Goal: Find specific page/section: Find specific page/section

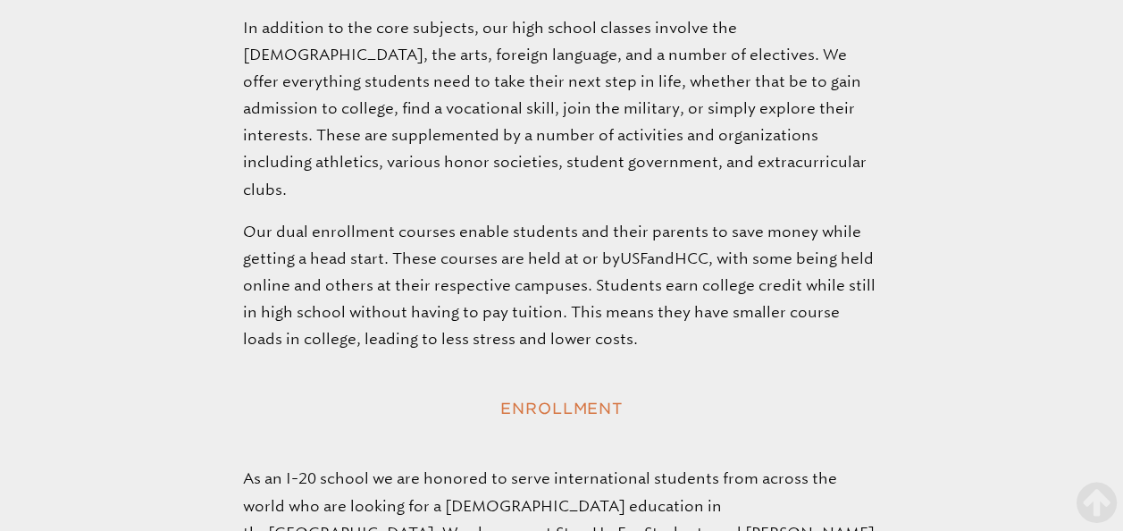
scroll to position [2901, 0]
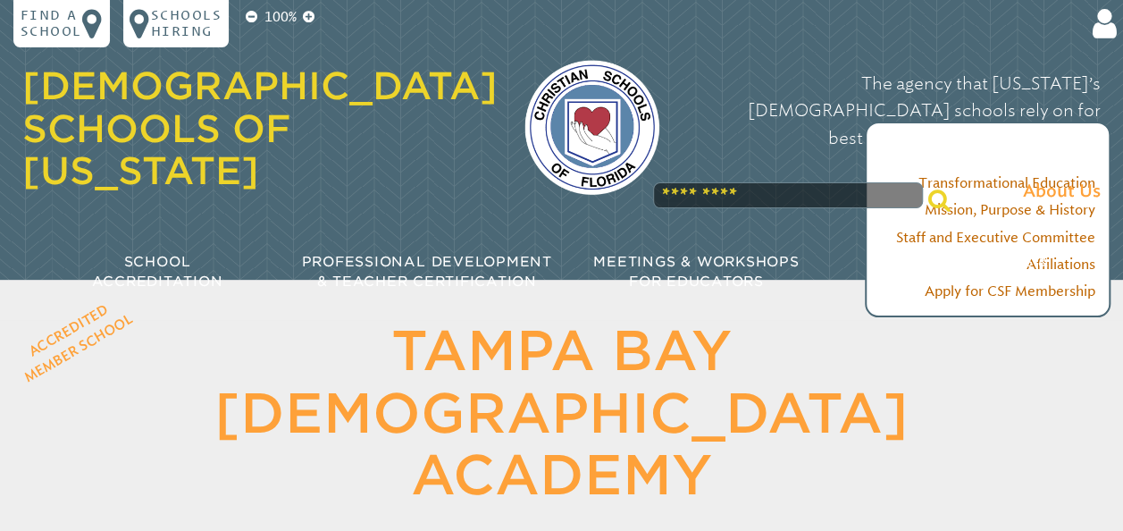
click at [717, 139] on p "The agency that [US_STATE]’s [DEMOGRAPHIC_DATA] schools rely on for best practi…" at bounding box center [893, 138] width 415 height 135
click at [741, 157] on div "The agency that [US_STATE]’s [DEMOGRAPHIC_DATA] schools rely on for best practi…" at bounding box center [893, 138] width 415 height 169
click at [927, 452] on header "Accredited Member School [GEOGRAPHIC_DATA][DEMOGRAPHIC_DATA] Educating the mind…" at bounding box center [561, 447] width 1123 height 254
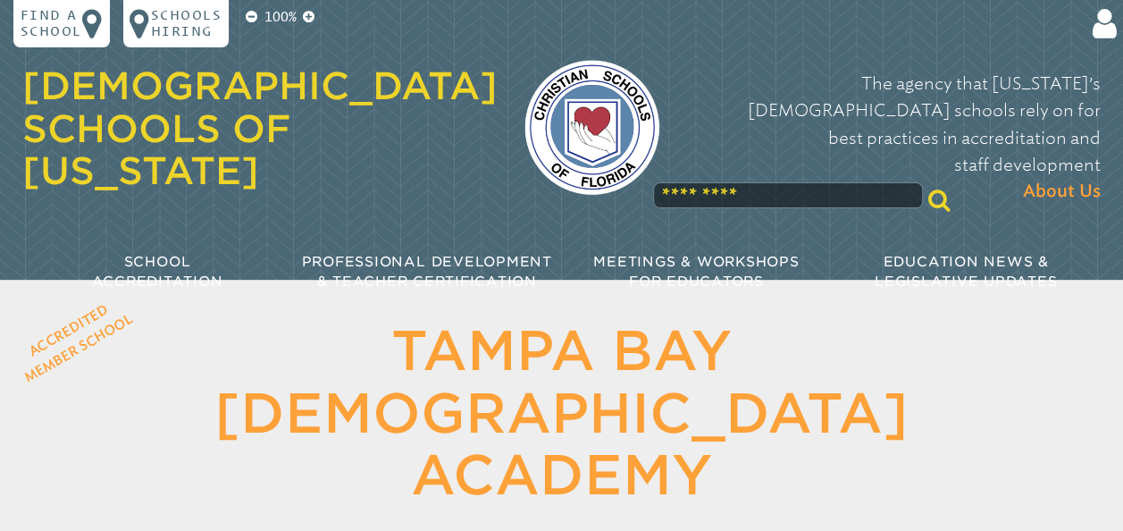
click at [777, 182] on input "text" at bounding box center [788, 194] width 270 height 25
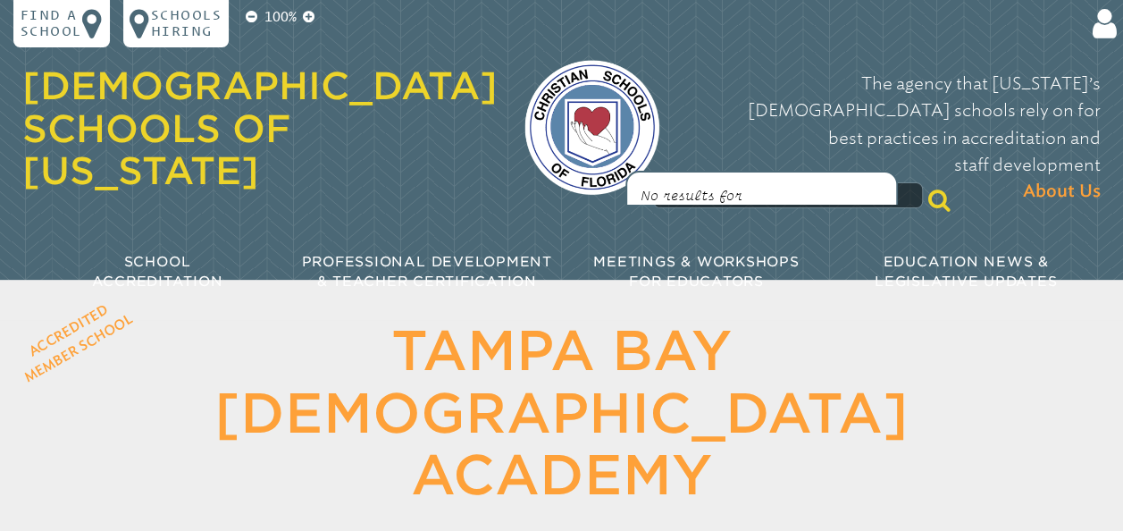
type input "*"
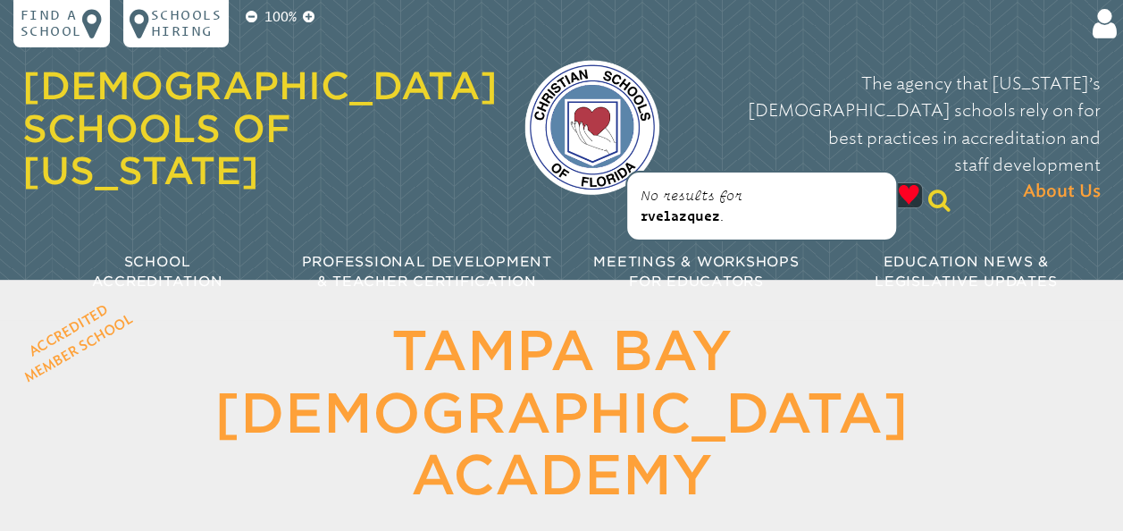
type input "**********"
click at [746, 225] on p "No results for [DOMAIN_NAME] ." at bounding box center [762, 206] width 242 height 40
click at [772, 228] on div "No results for [DOMAIN_NAME] ." at bounding box center [761, 206] width 273 height 71
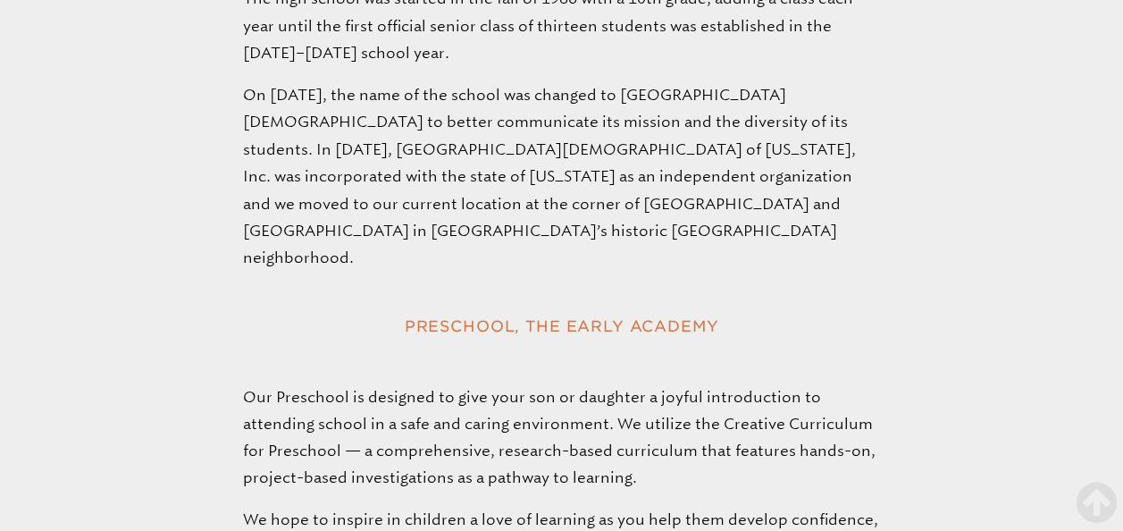
scroll to position [1549, 0]
